Goal: Task Accomplishment & Management: Use online tool/utility

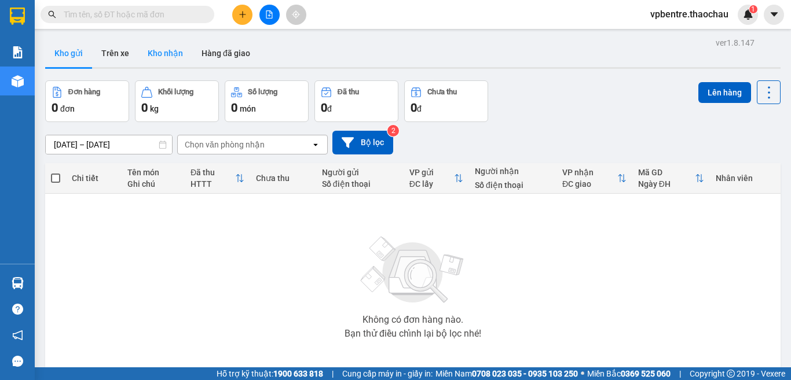
click at [180, 48] on button "Kho nhận" at bounding box center [165, 53] width 54 height 28
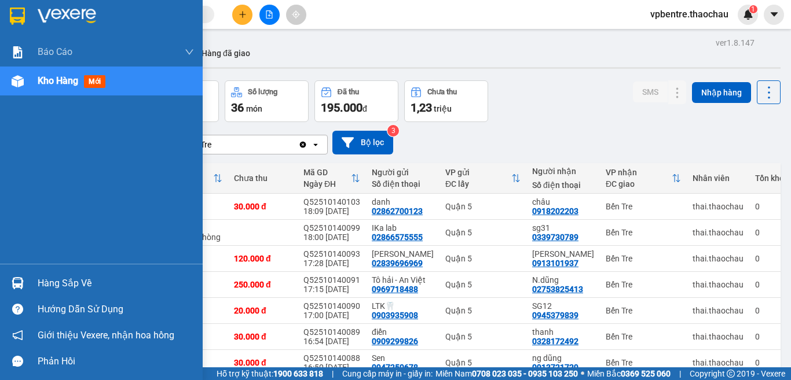
click at [53, 282] on div "Hàng sắp về" at bounding box center [116, 283] width 156 height 17
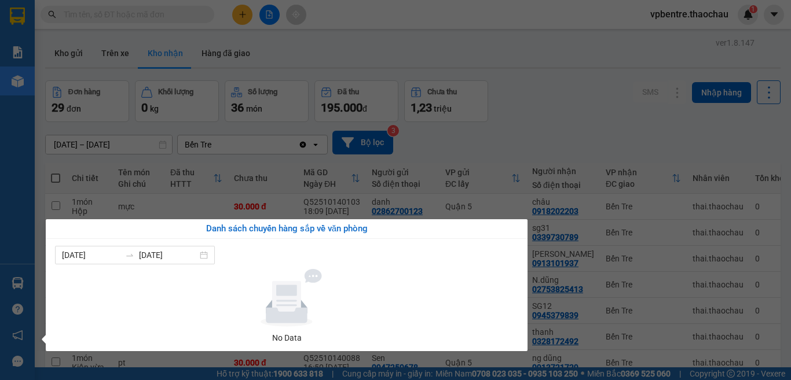
click at [573, 130] on section "Kết quả tìm kiếm ( 0 ) Bộ lọc No Data vpbentre.thaochau 1 Báo cáo Báo cáo dòng …" at bounding box center [395, 190] width 791 height 380
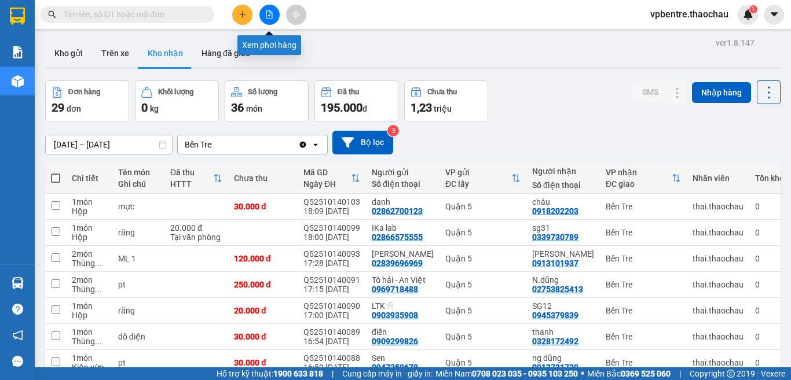
click at [271, 17] on icon "file-add" at bounding box center [269, 14] width 8 height 8
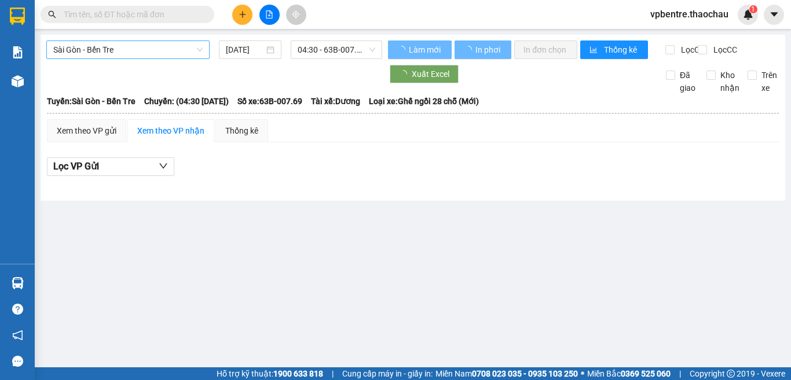
click at [125, 50] on span "Sài Gòn - Bến Tre" at bounding box center [127, 49] width 149 height 17
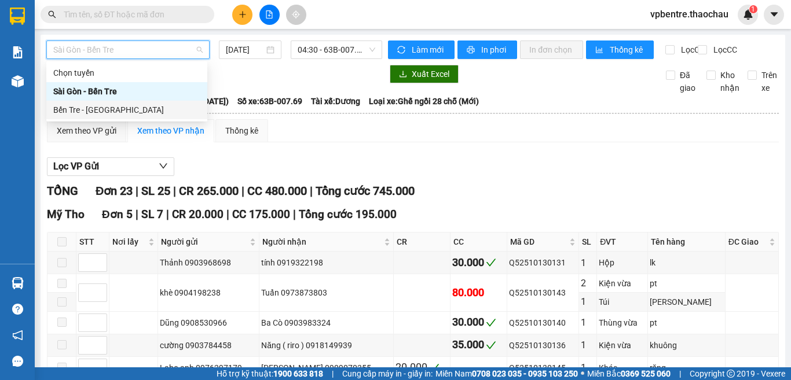
click at [111, 104] on div "Bến Tre - Sài Gòn" at bounding box center [126, 110] width 147 height 13
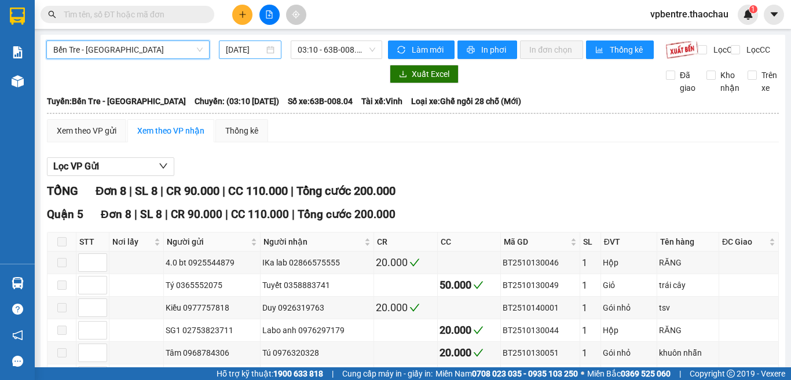
click at [249, 50] on input "[DATE]" at bounding box center [245, 49] width 38 height 13
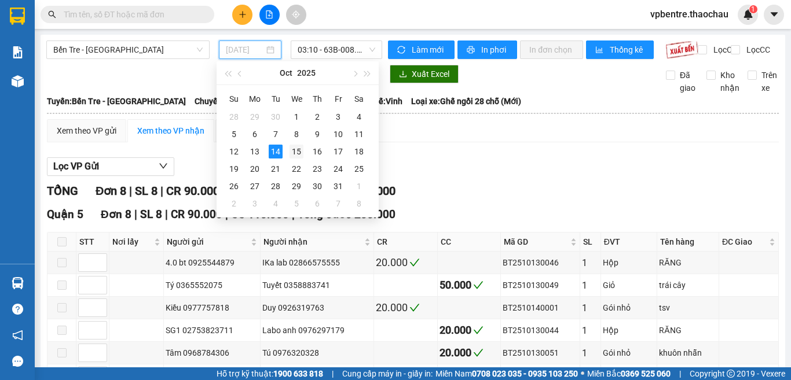
click at [298, 152] on div "15" at bounding box center [297, 152] width 14 height 14
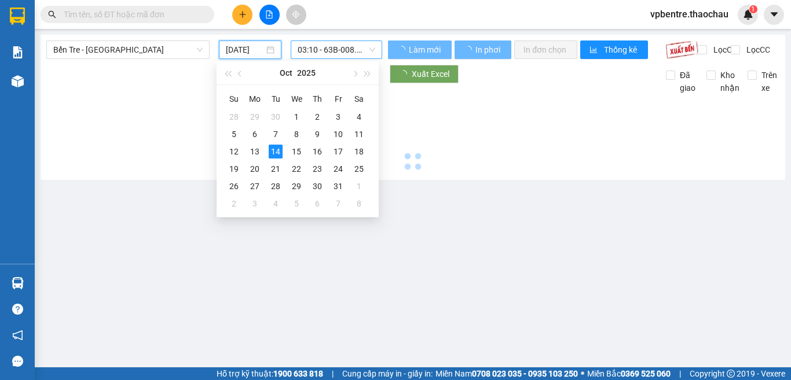
type input "15/10/2025"
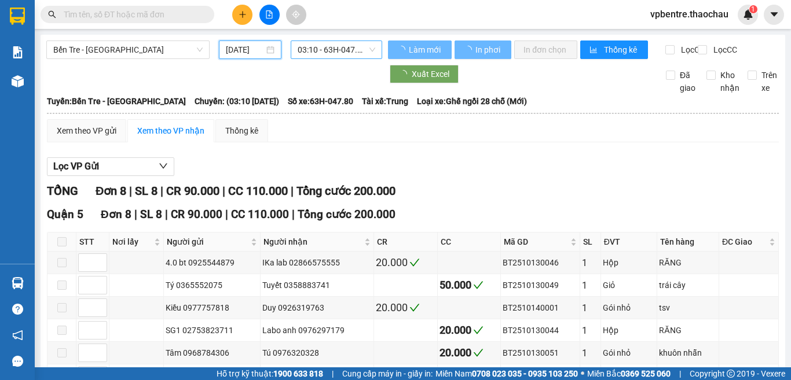
click at [320, 50] on span "03:10 - 63H-047.80" at bounding box center [337, 49] width 78 height 17
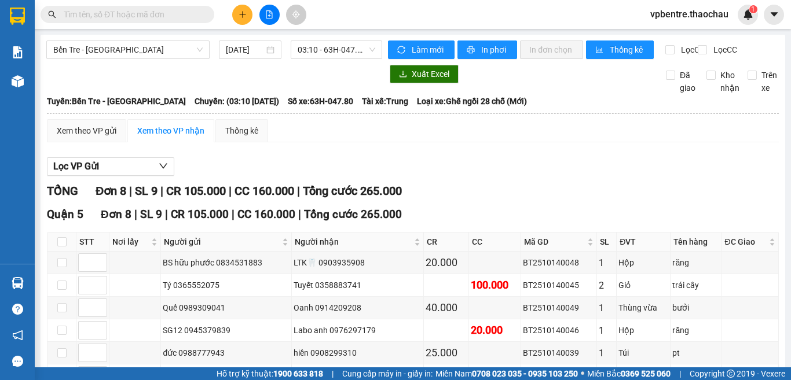
click at [636, 193] on div "TỔNG Đơn 8 | SL 9 | CR 105.000 | CC 160.000 | Tổng cước 265.000" at bounding box center [413, 191] width 732 height 18
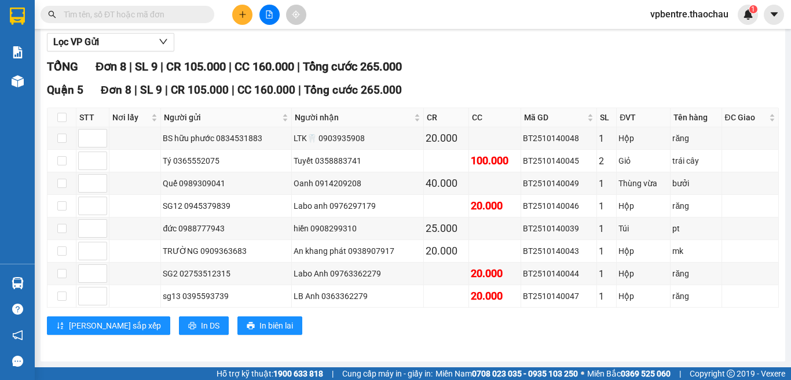
click at [578, 89] on div "Quận 5 Đơn 8 | SL 9 | CR 105.000 | CC 160.000 | Tổng cước 265.000" at bounding box center [413, 90] width 732 height 17
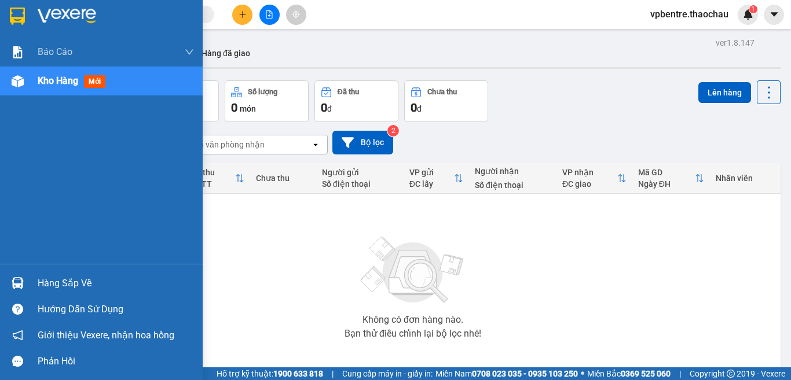
drag, startPoint x: 42, startPoint y: 295, endPoint x: 45, endPoint y: 286, distance: 9.2
click at [42, 294] on div "Hàng sắp về" at bounding box center [101, 283] width 203 height 26
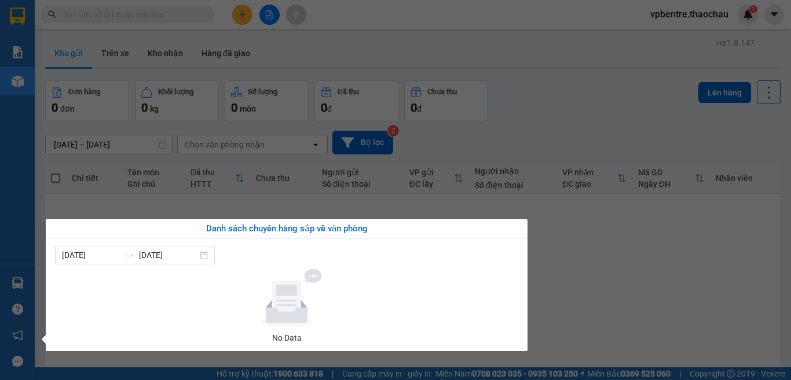
click at [665, 258] on section "Kết quả tìm kiếm ( 0 ) Bộ lọc No Data vpbentre.thaochau 1 Báo cáo Báo cáo dòng …" at bounding box center [395, 190] width 791 height 380
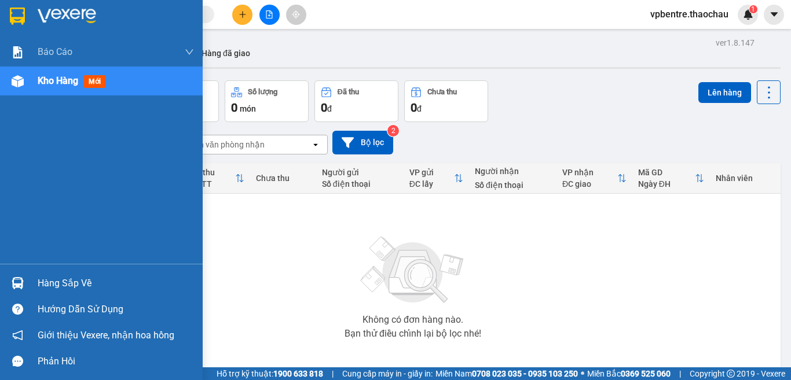
click at [28, 281] on div "Hàng sắp về" at bounding box center [101, 283] width 203 height 26
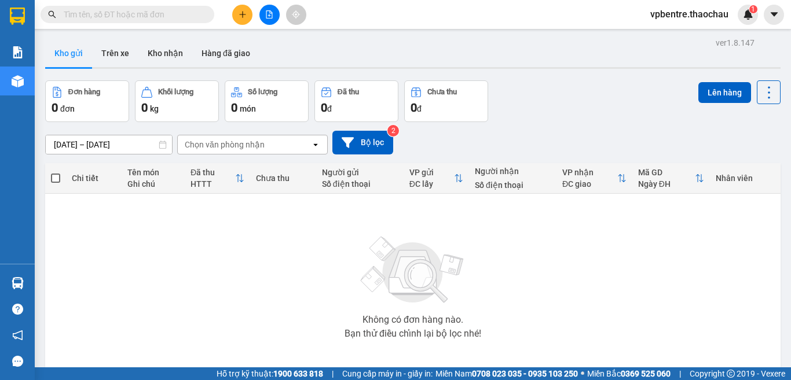
click at [662, 256] on section "Kết quả tìm kiếm ( 0 ) Bộ lọc No Data vpbentre.thaochau 1 Báo cáo Báo cáo dòng …" at bounding box center [395, 190] width 791 height 380
click at [164, 54] on button "Kho nhận" at bounding box center [165, 53] width 54 height 28
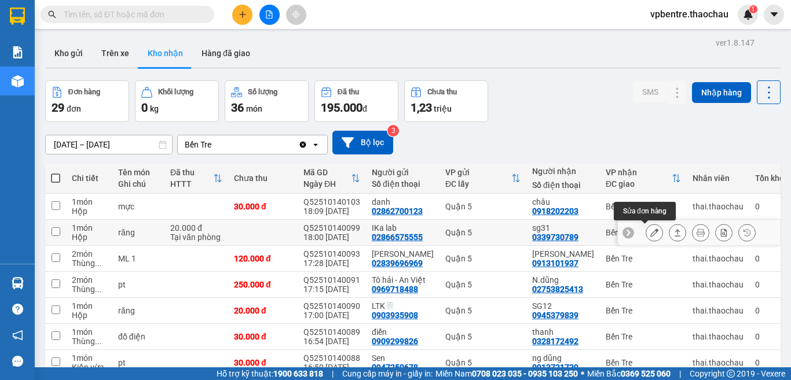
click at [646, 231] on button at bounding box center [654, 233] width 16 height 20
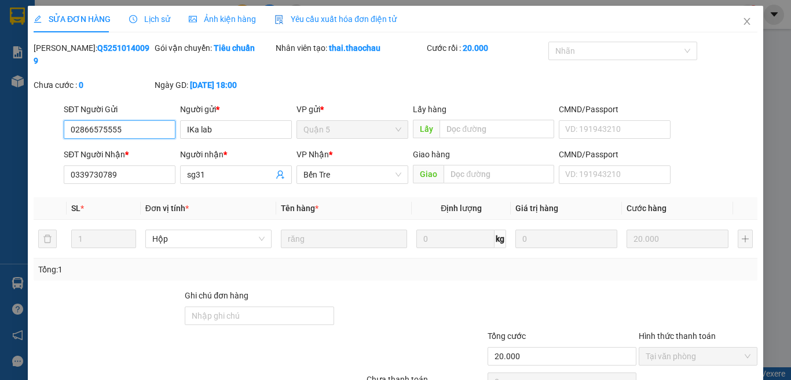
type input "02866575555"
type input "IKa lab"
type input "0339730789"
type input "sg31"
type input "20.000"
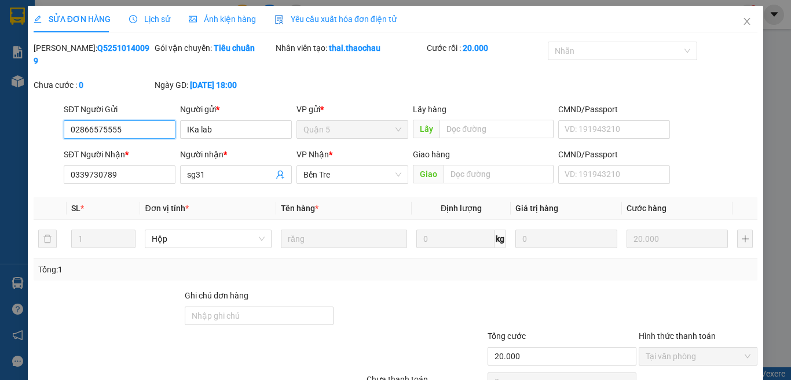
scroll to position [50, 0]
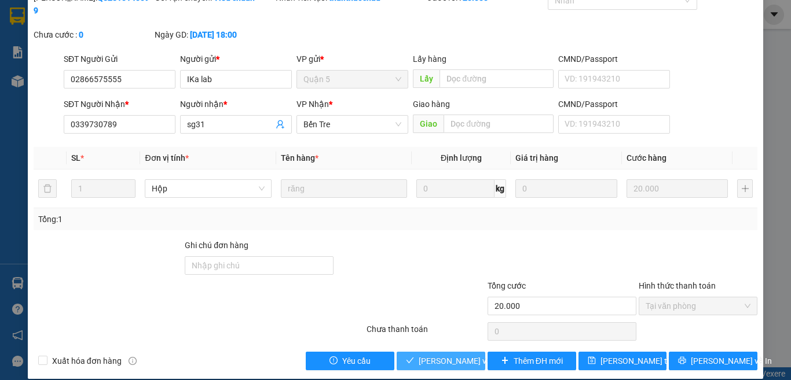
click at [460, 355] on span "[PERSON_NAME] và Giao hàng" at bounding box center [474, 361] width 111 height 13
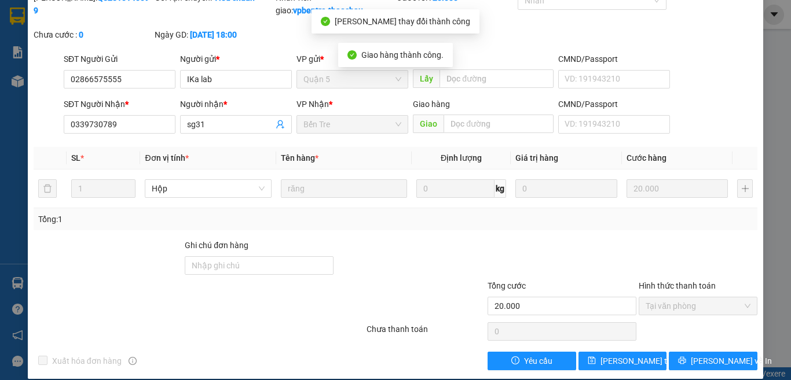
scroll to position [0, 0]
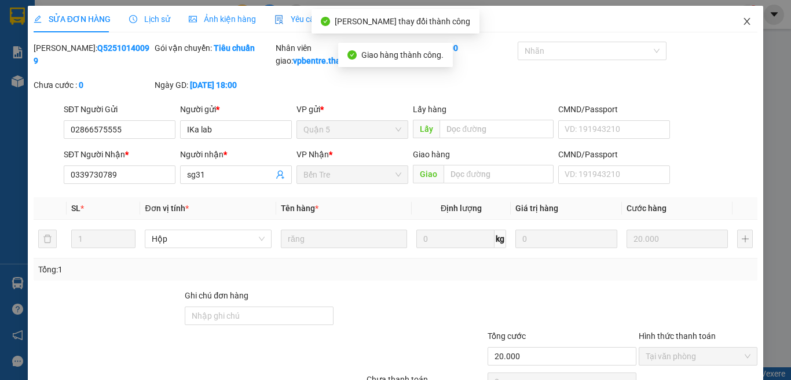
click at [744, 19] on icon "close" at bounding box center [747, 21] width 6 height 7
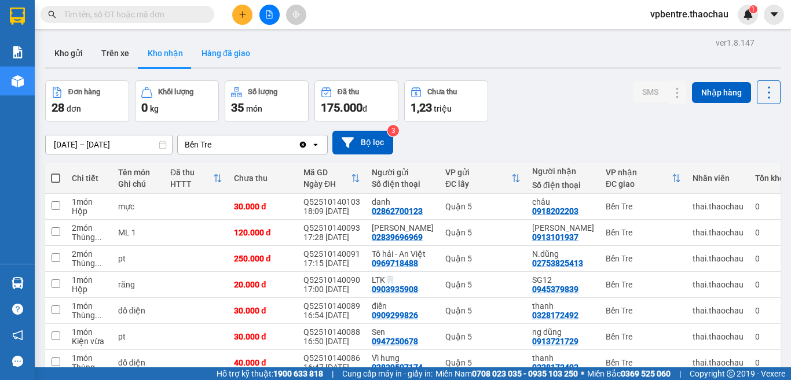
click at [243, 61] on button "Hàng đã giao" at bounding box center [225, 53] width 67 height 28
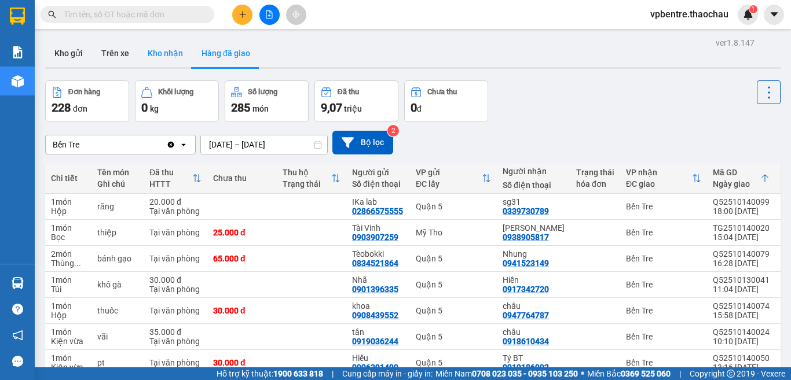
click at [171, 57] on button "Kho nhận" at bounding box center [165, 53] width 54 height 28
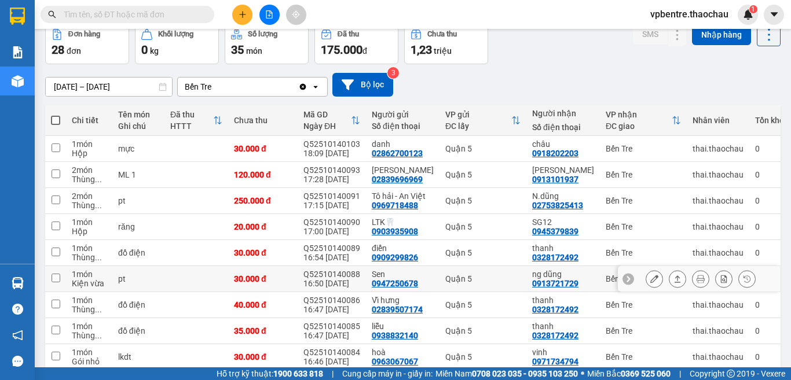
scroll to position [144, 0]
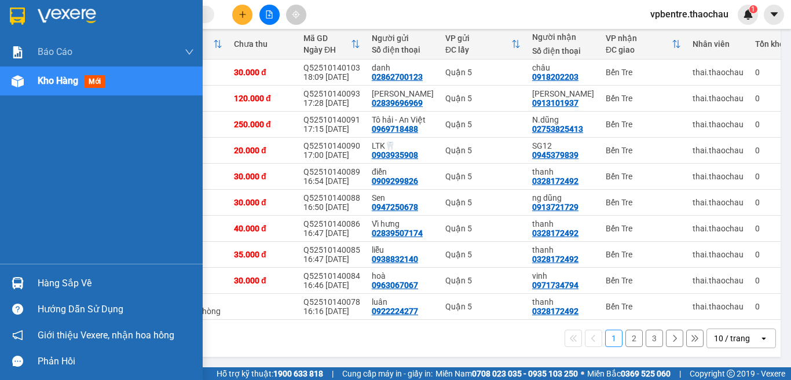
click at [46, 285] on div "Hàng sắp về" at bounding box center [116, 283] width 156 height 17
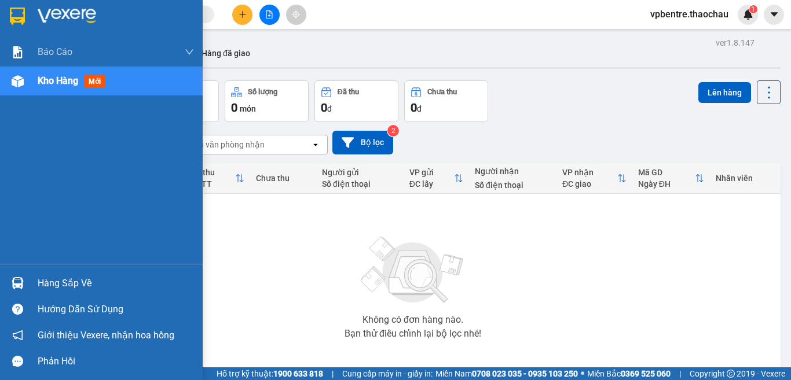
click at [42, 284] on div "Hàng sắp về" at bounding box center [116, 283] width 156 height 17
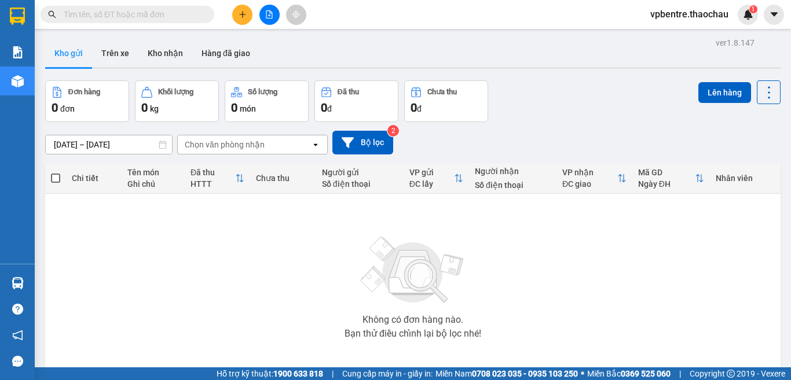
drag, startPoint x: 668, startPoint y: 250, endPoint x: 338, endPoint y: 28, distance: 397.4
click at [668, 249] on section "Kết quả tìm kiếm ( 0 ) Bộ lọc No Data vpbentre.thaochau 1 Báo cáo Báo cáo dòng …" at bounding box center [395, 190] width 791 height 380
click at [268, 6] on button at bounding box center [269, 15] width 20 height 20
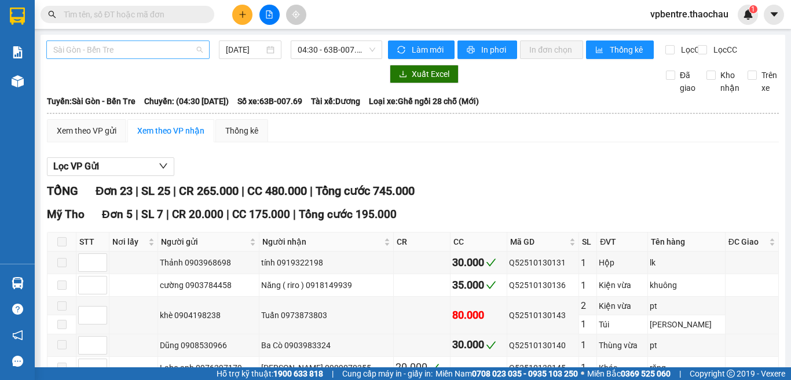
click at [136, 43] on span "Sài Gòn - Bến Tre" at bounding box center [127, 49] width 149 height 17
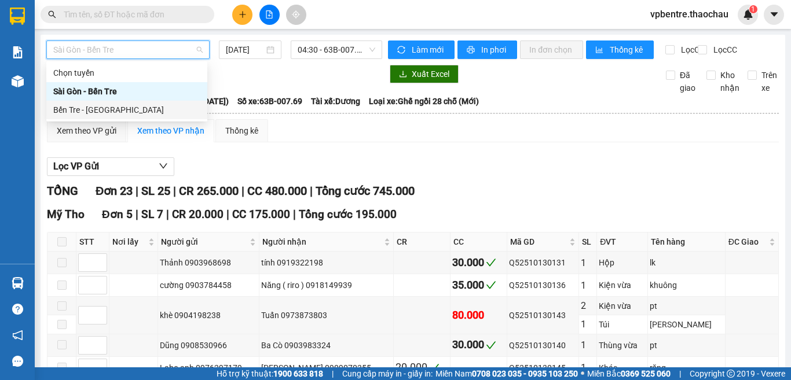
click at [112, 112] on div "Bến Tre - Sài Gòn" at bounding box center [126, 110] width 147 height 13
type input "[DATE]"
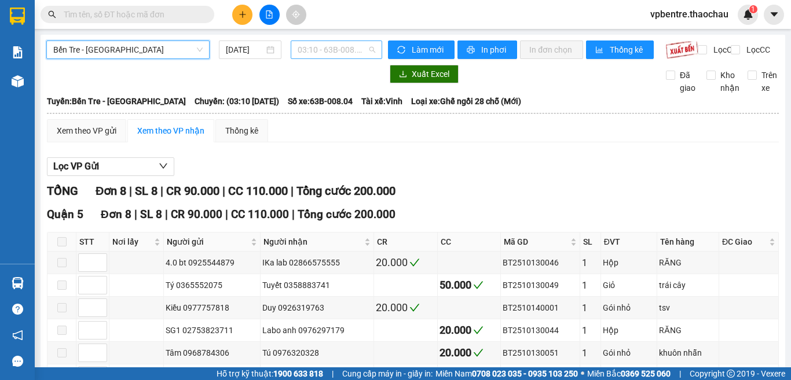
click at [306, 47] on span "03:10 - 63B-008.04" at bounding box center [337, 49] width 78 height 17
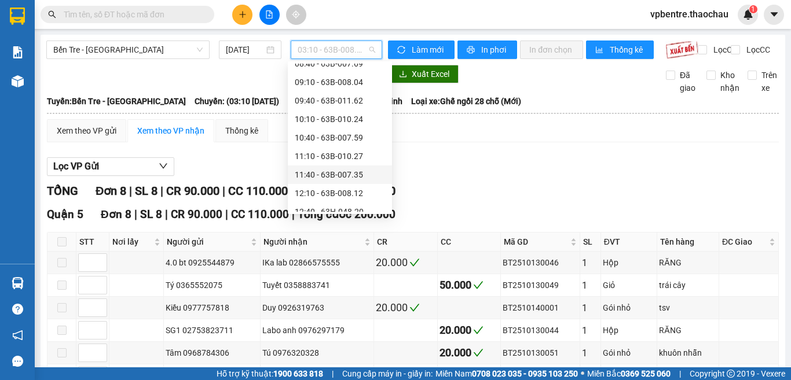
scroll to position [405, 0]
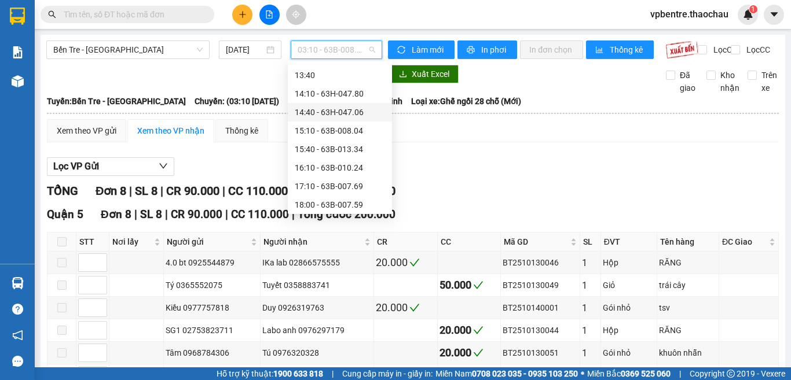
click at [357, 115] on div "14:40 - 63H-047.06" at bounding box center [340, 112] width 90 height 13
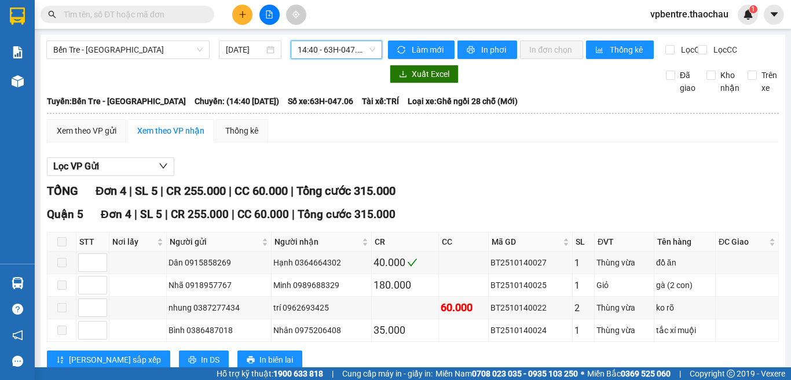
click at [104, 25] on div "Kết quả tìm kiếm ( 0 ) Bộ lọc No Data vpbentre.thaochau 1" at bounding box center [395, 14] width 791 height 29
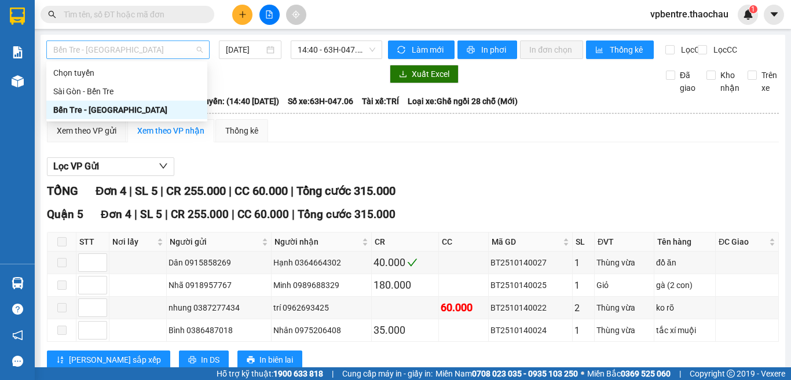
click at [109, 47] on span "Bến Tre - Sài Gòn" at bounding box center [127, 49] width 149 height 17
click at [109, 96] on div "Sài Gòn - Bến Tre" at bounding box center [126, 91] width 147 height 13
type input "[DATE]"
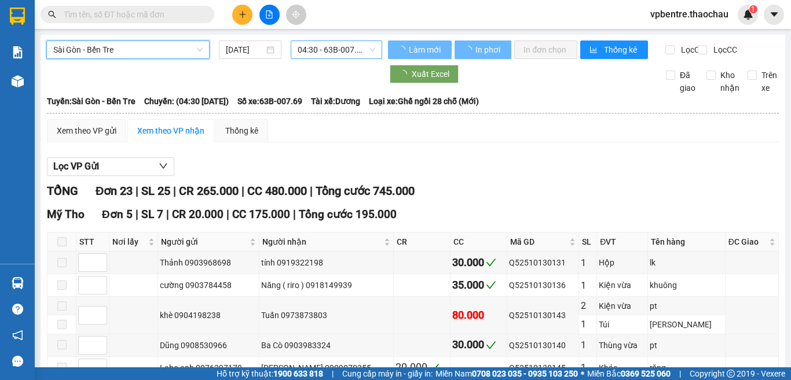
click at [326, 45] on span "04:30 - 63B-007.69" at bounding box center [337, 49] width 78 height 17
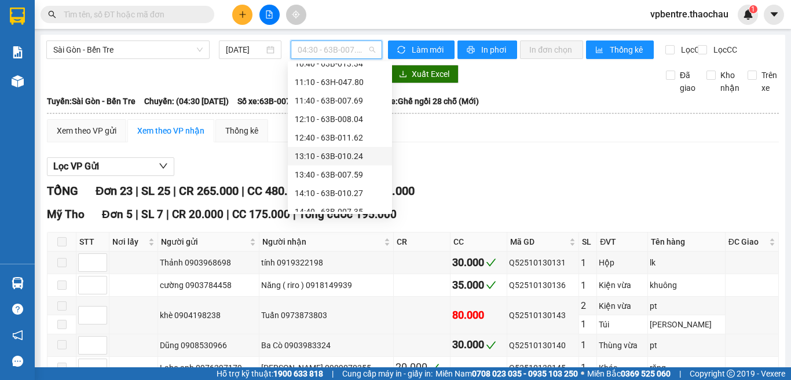
scroll to position [426, 0]
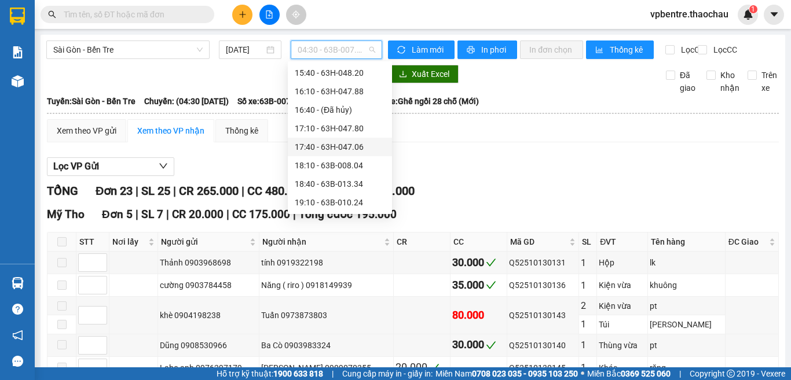
click at [349, 150] on div "17:40 - 63H-047.06" at bounding box center [340, 147] width 90 height 13
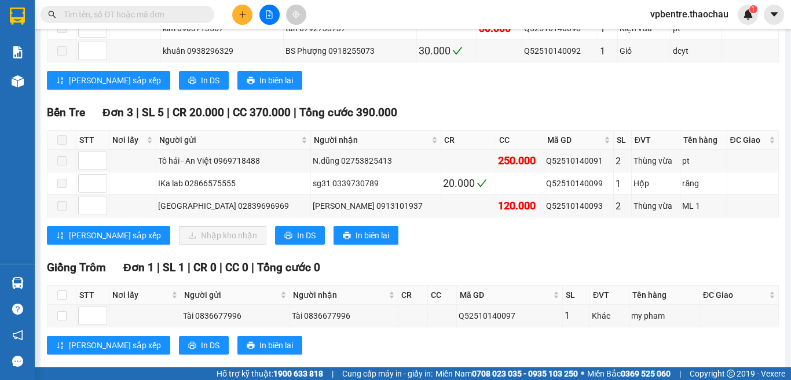
scroll to position [377, 0]
